Goal: Navigation & Orientation: Find specific page/section

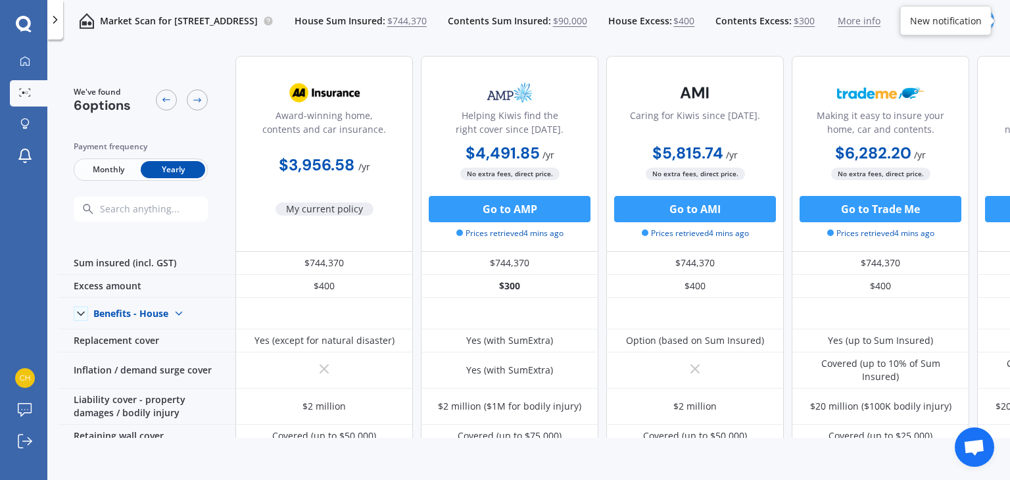
scroll to position [552, 0]
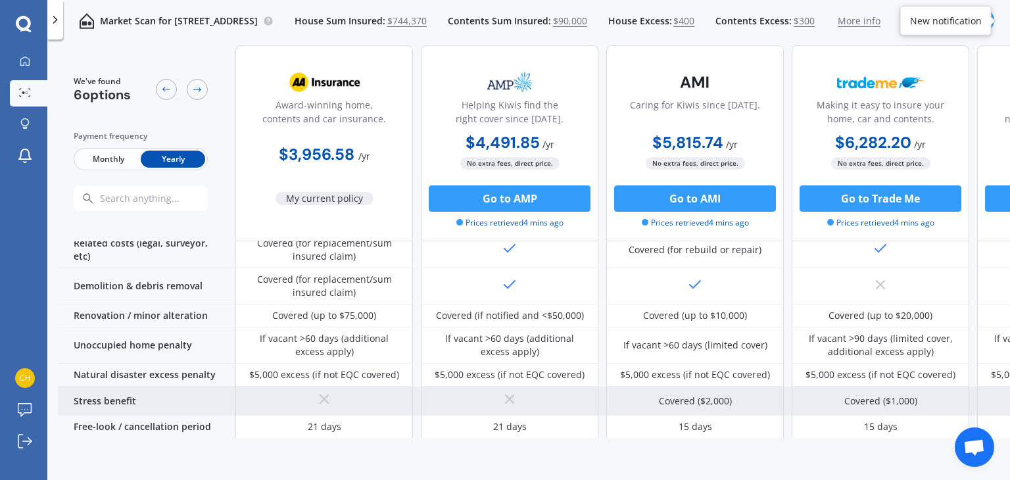
click at [925, 386] on div "Covered ($1,000)" at bounding box center [879, 400] width 177 height 29
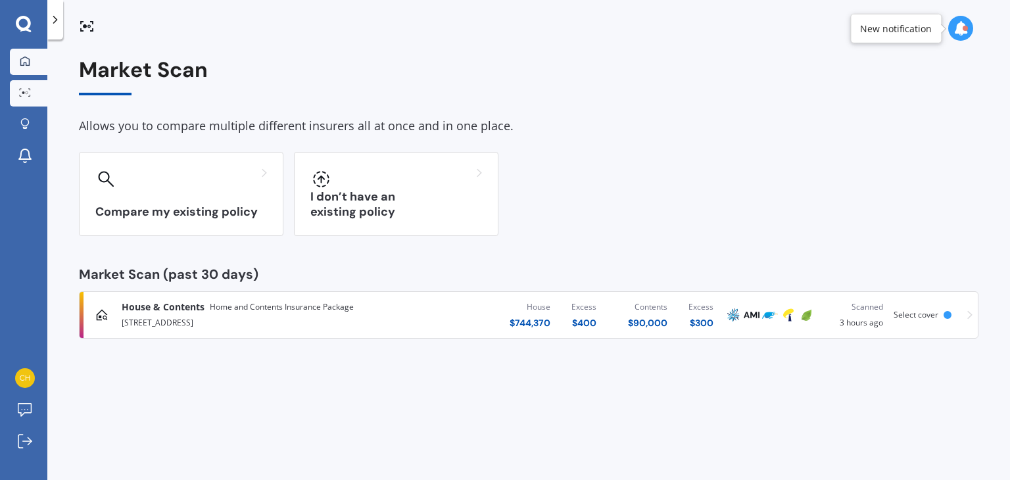
click at [18, 60] on div at bounding box center [25, 62] width 20 height 12
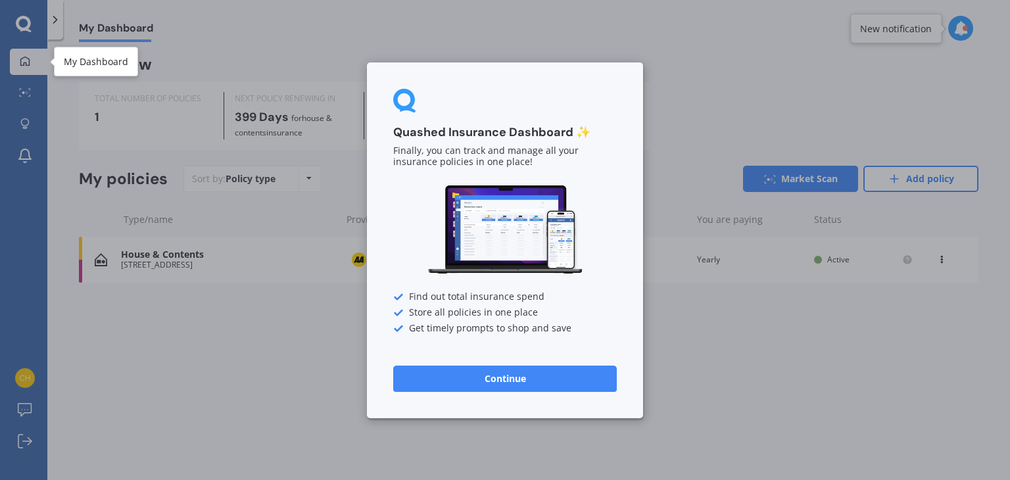
click at [681, 72] on div "Quashed Insurance Dashboard ✨ Finally, you can track and manage all your insura…" at bounding box center [505, 240] width 1010 height 480
click at [268, 366] on div "Quashed Insurance Dashboard ✨ Finally, you can track and manage all your insura…" at bounding box center [505, 240] width 1010 height 480
click at [493, 385] on button "Continue" at bounding box center [504, 378] width 223 height 26
